Goal: Ask a question

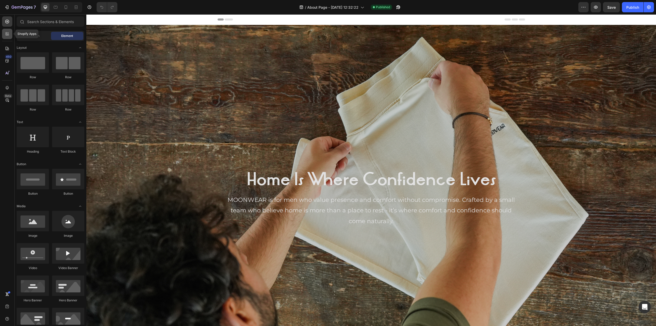
click at [8, 32] on icon at bounding box center [8, 33] width 2 height 2
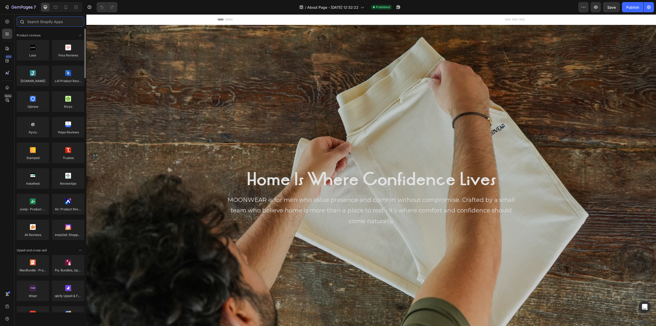
click at [53, 22] on input "text" at bounding box center [51, 21] width 68 height 10
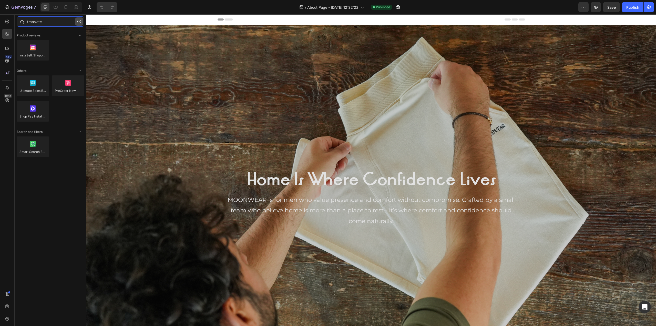
type input "translate"
click at [77, 22] on button "button" at bounding box center [79, 21] width 8 height 8
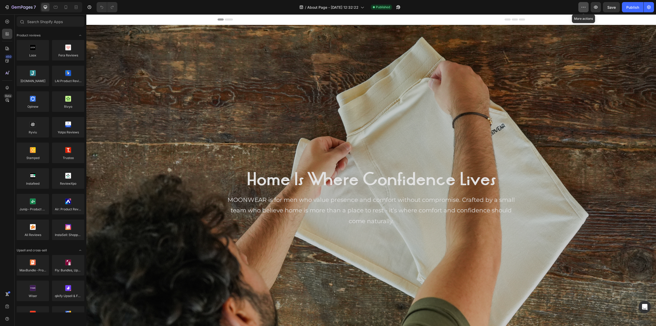
click at [584, 9] on icon "button" at bounding box center [583, 7] width 5 height 5
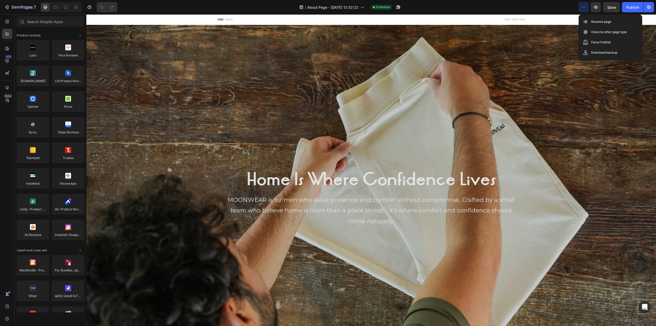
click at [584, 9] on icon "button" at bounding box center [583, 7] width 5 height 5
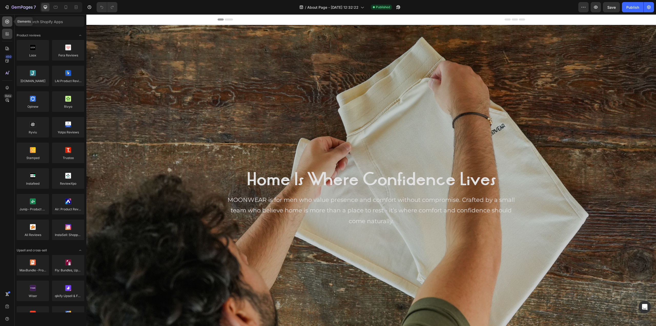
click at [10, 24] on div at bounding box center [7, 21] width 10 height 10
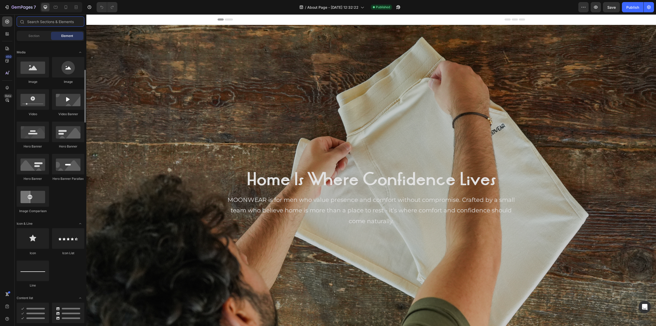
scroll to position [179, 0]
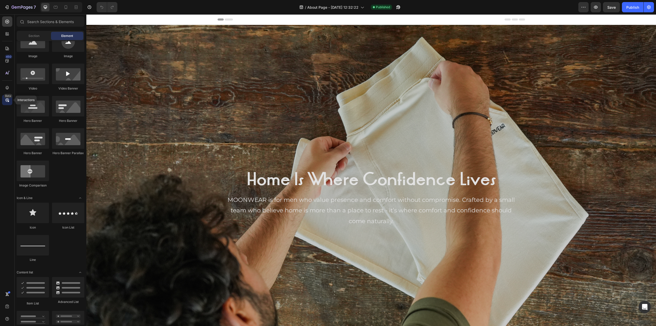
click at [6, 95] on div "Beta" at bounding box center [8, 96] width 8 height 4
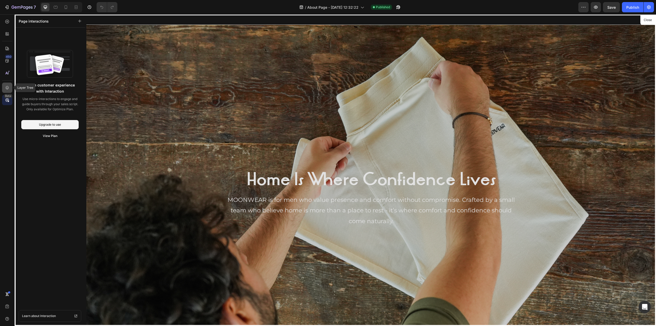
click at [8, 89] on icon at bounding box center [7, 87] width 5 height 5
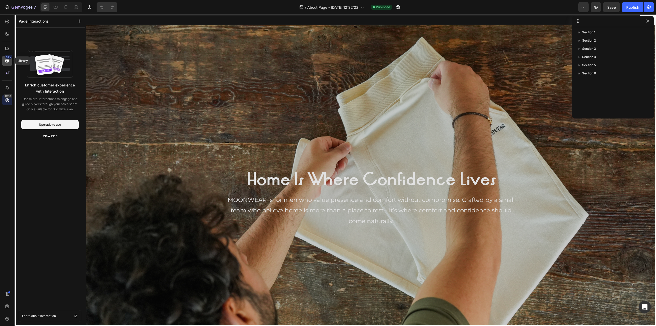
click at [7, 64] on div "450" at bounding box center [7, 61] width 10 height 10
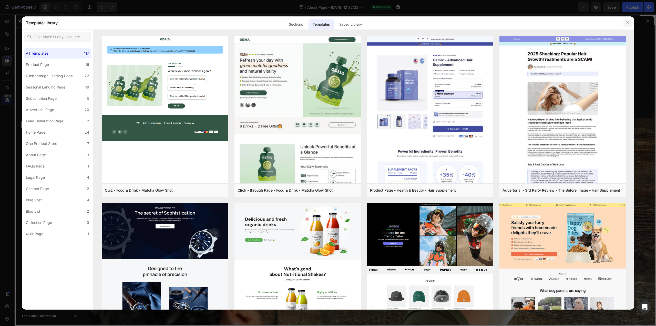
click at [626, 22] on icon "button" at bounding box center [627, 23] width 4 height 4
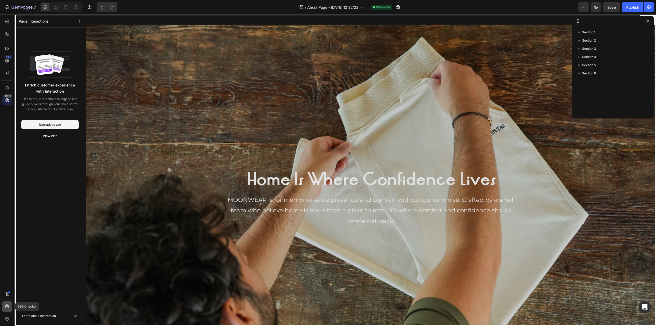
click at [8, 308] on icon at bounding box center [7, 306] width 5 height 5
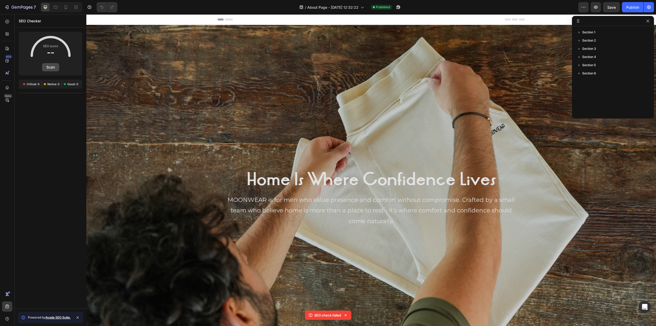
click at [51, 63] on button "Scan" at bounding box center [50, 67] width 17 height 8
click at [649, 22] on icon "button" at bounding box center [647, 20] width 3 height 3
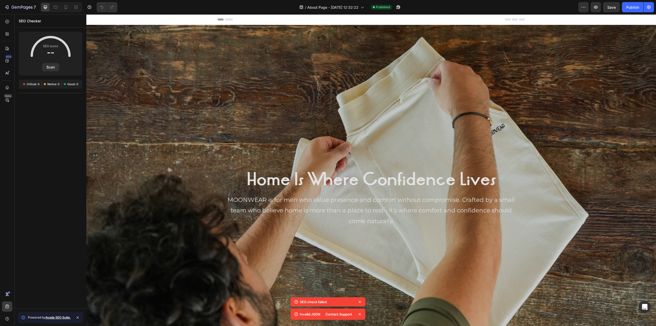
click at [336, 312] on div "Contact Support" at bounding box center [338, 313] width 33 height 7
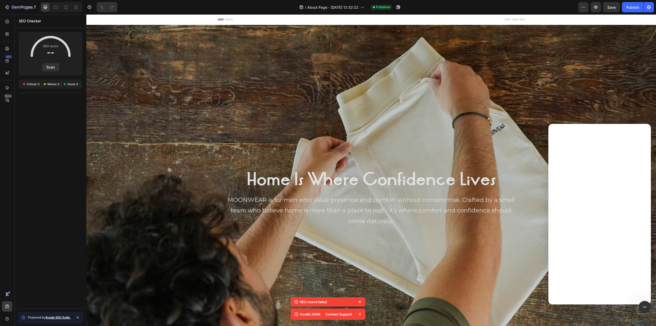
scroll to position [0, 0]
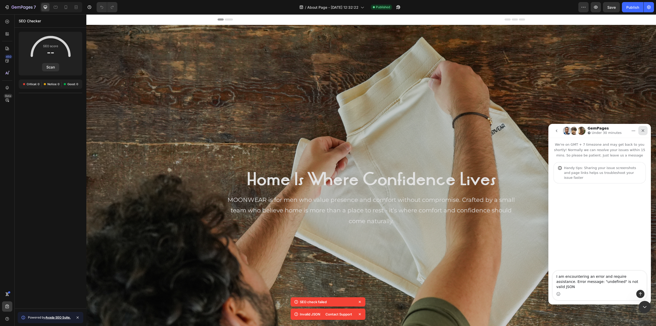
click at [647, 128] on div "Close" at bounding box center [642, 130] width 9 height 9
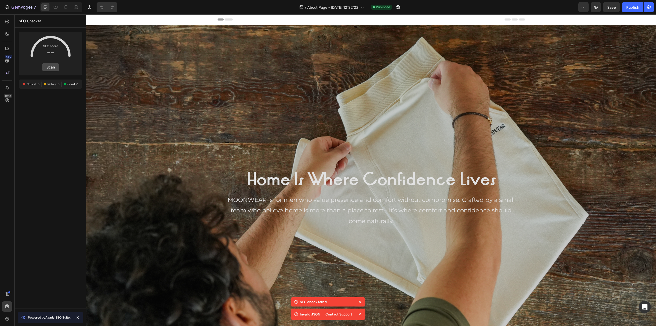
click at [53, 68] on button "Scan" at bounding box center [50, 67] width 17 height 8
click at [10, 5] on div "7" at bounding box center [20, 7] width 32 height 6
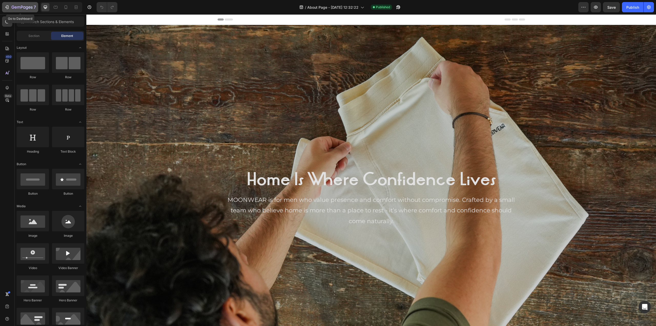
click at [21, 5] on icon "button" at bounding box center [22, 7] width 21 height 4
